Goal: Task Accomplishment & Management: Manage account settings

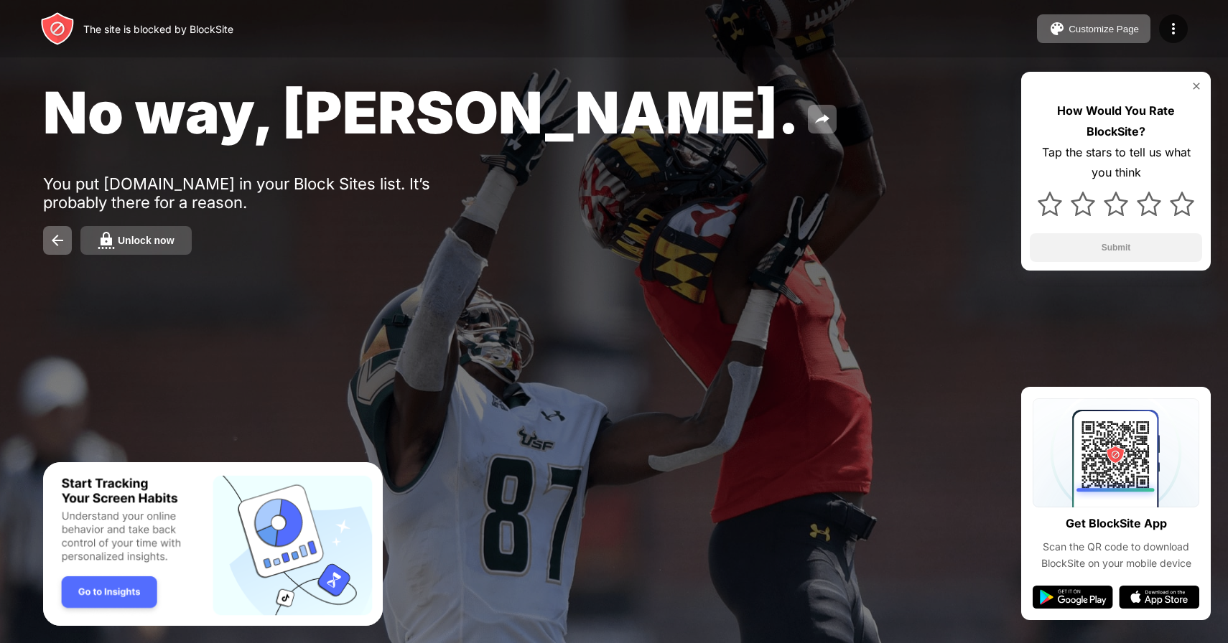
click at [180, 228] on button "Unlock now" at bounding box center [135, 240] width 111 height 29
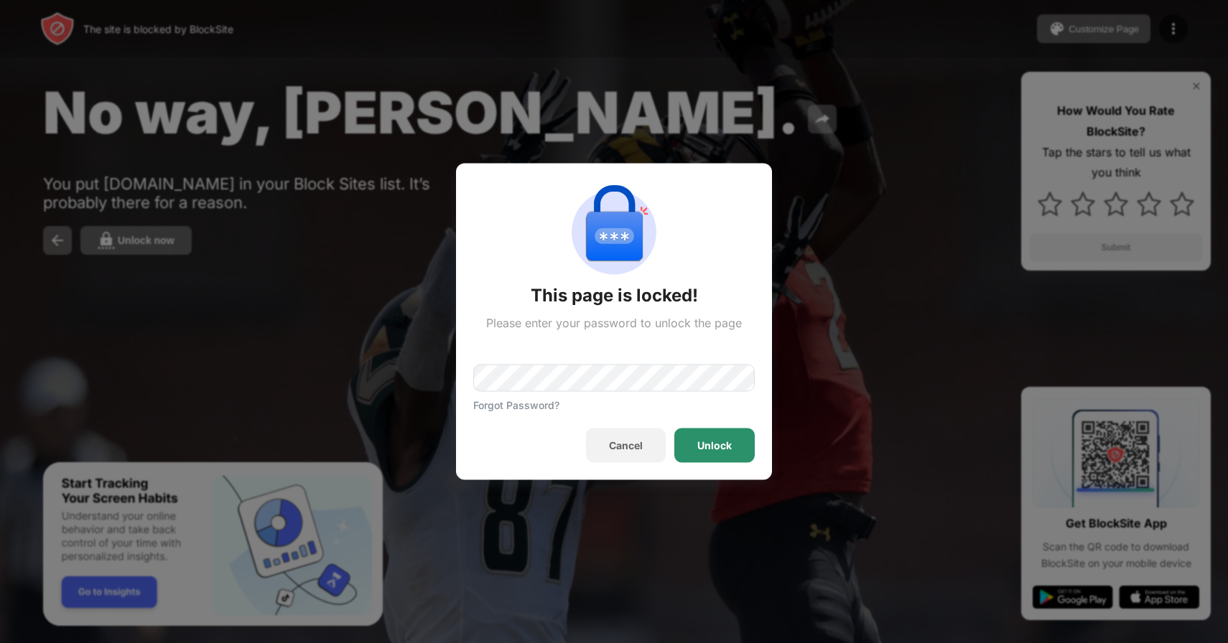
click at [681, 442] on div "Unlock" at bounding box center [714, 446] width 80 height 34
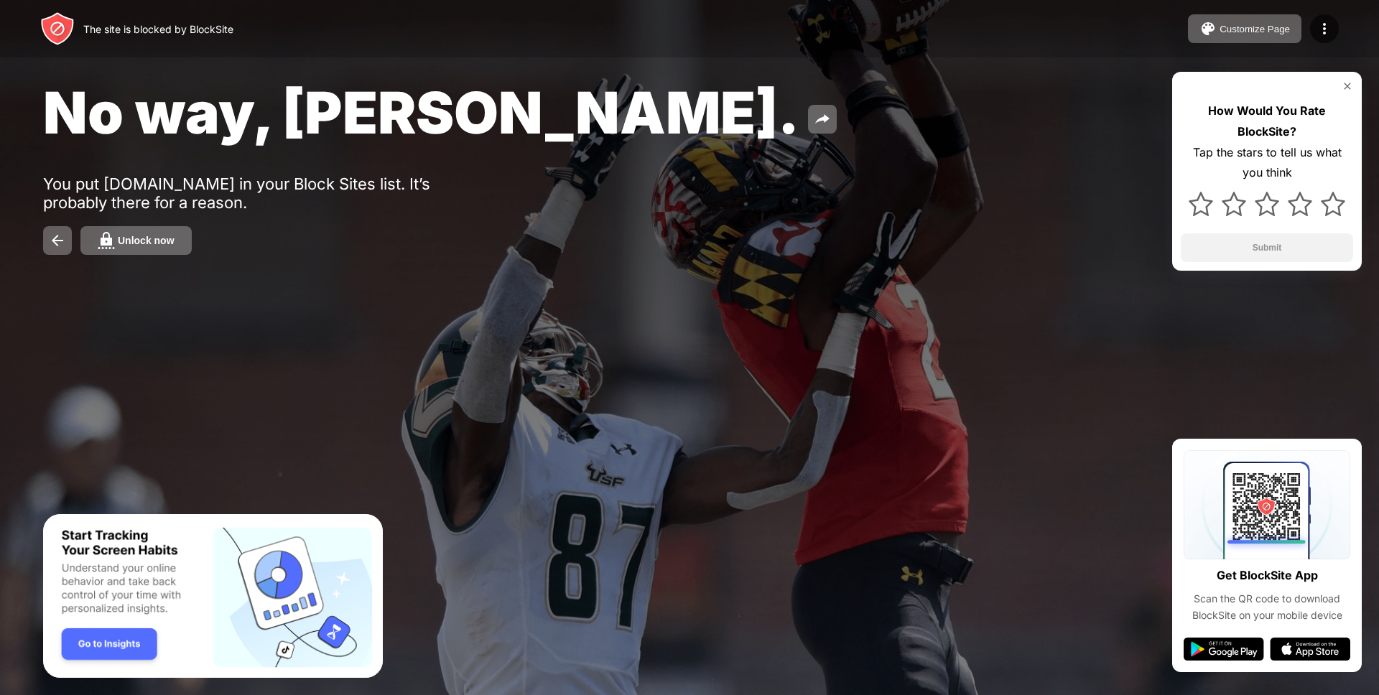
click at [205, 228] on div "Unlock now" at bounding box center [689, 240] width 1293 height 29
click at [180, 235] on button "Unlock now" at bounding box center [135, 240] width 111 height 29
click at [183, 232] on button "Unlock now" at bounding box center [135, 240] width 111 height 29
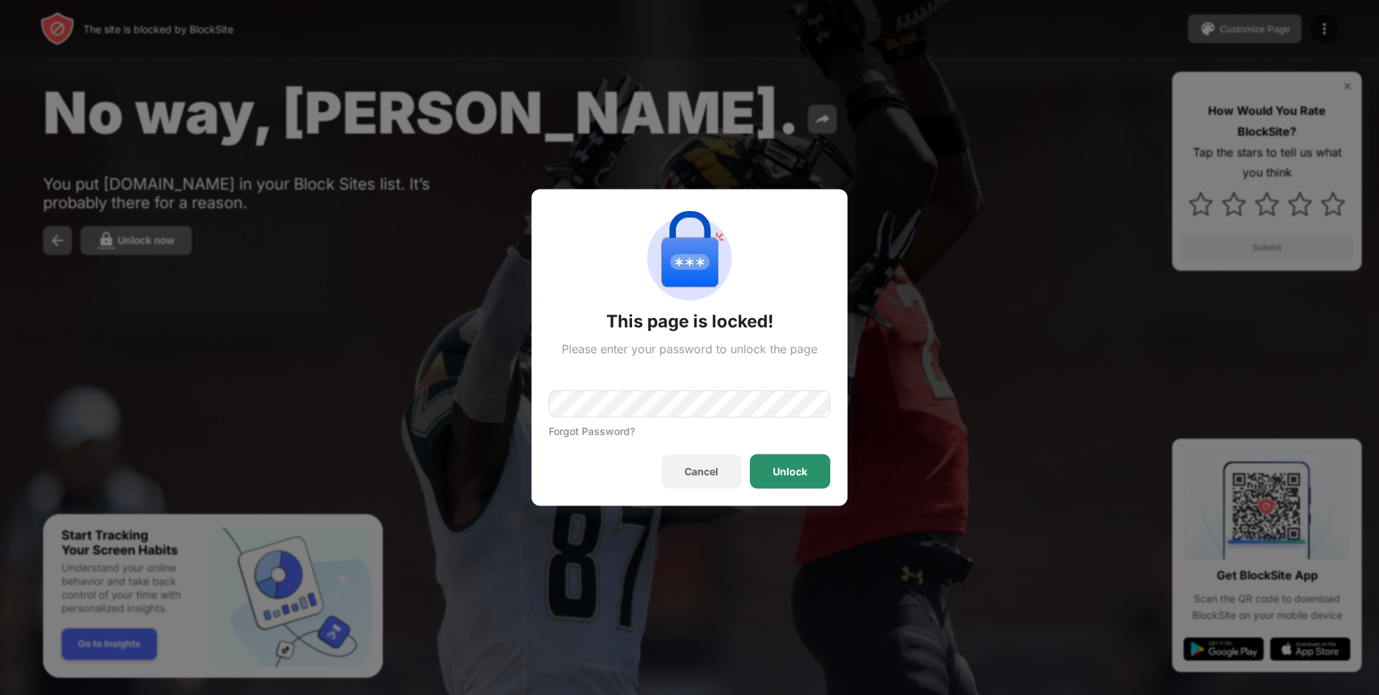
click at [781, 475] on div "Unlock" at bounding box center [790, 471] width 34 height 11
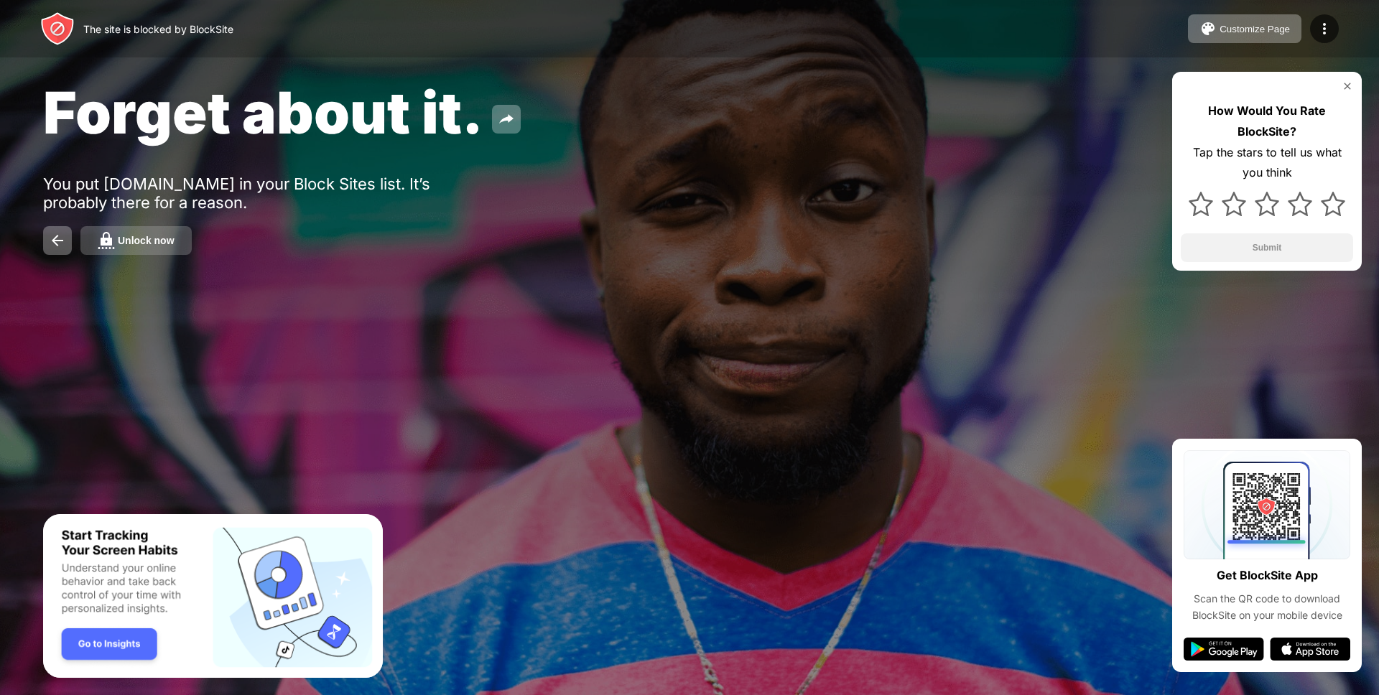
click at [172, 233] on button "Unlock now" at bounding box center [135, 240] width 111 height 29
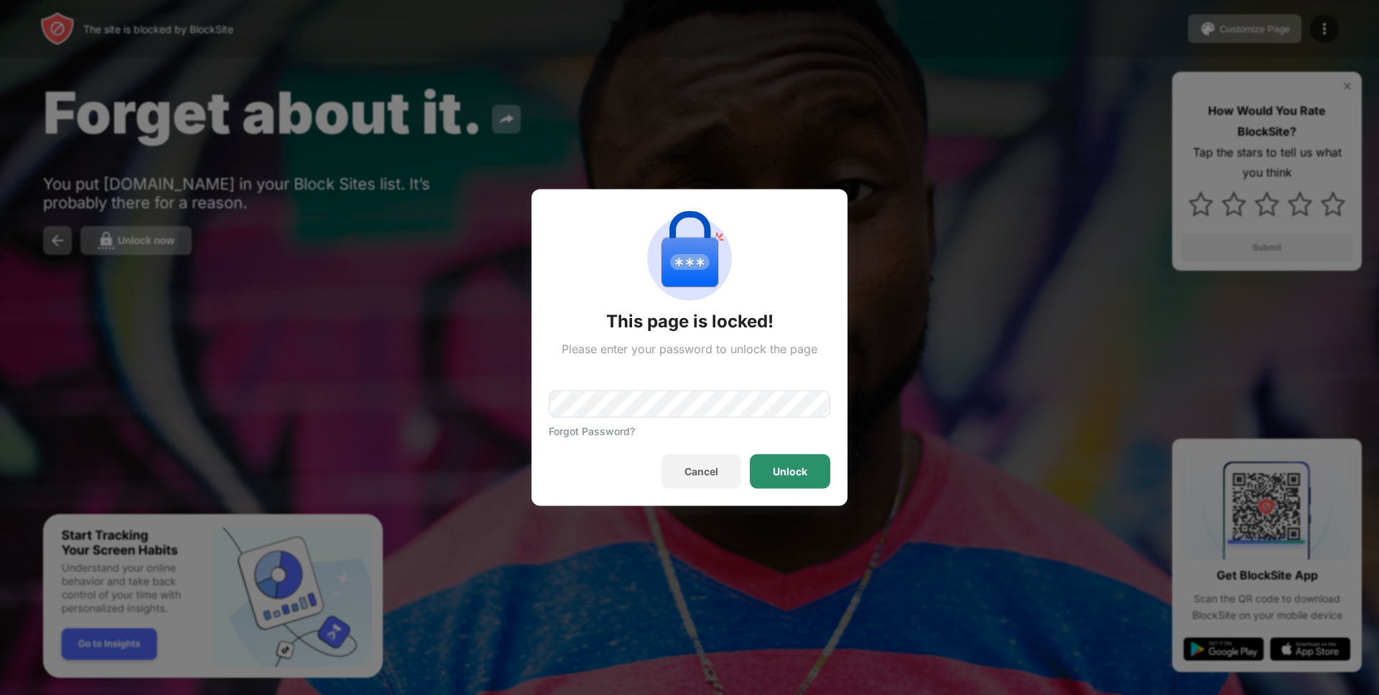
click at [809, 476] on div "Unlock" at bounding box center [790, 472] width 80 height 34
